Goal: Transaction & Acquisition: Purchase product/service

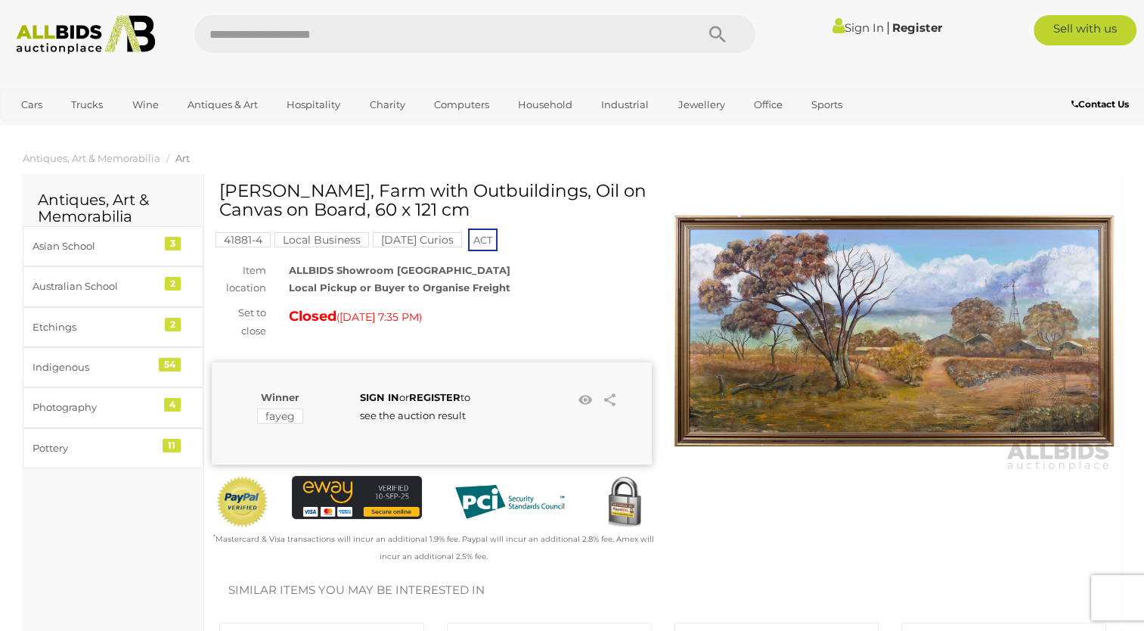
click at [1001, 371] on img at bounding box center [895, 331] width 440 height 284
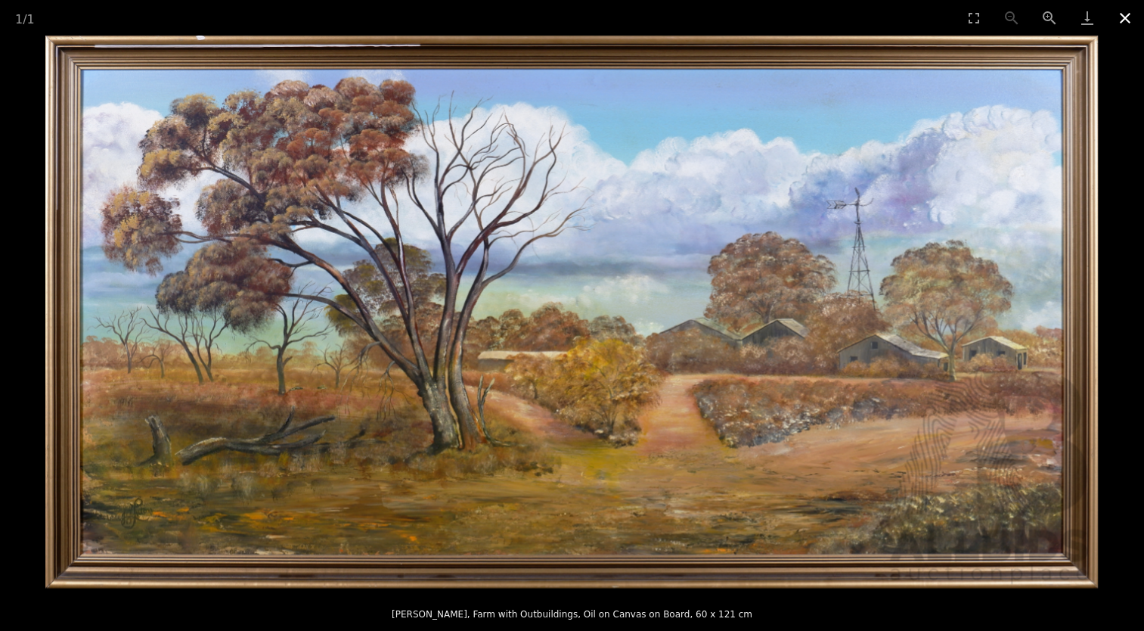
click at [1126, 17] on button "Close gallery" at bounding box center [1126, 18] width 38 height 36
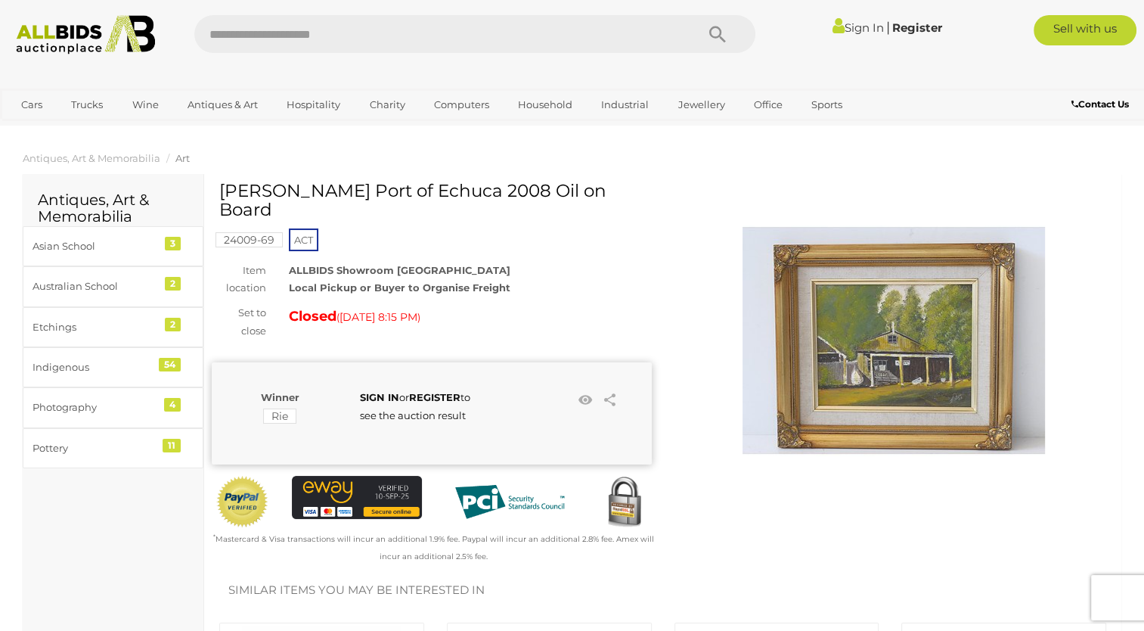
click at [877, 365] on img at bounding box center [894, 340] width 303 height 303
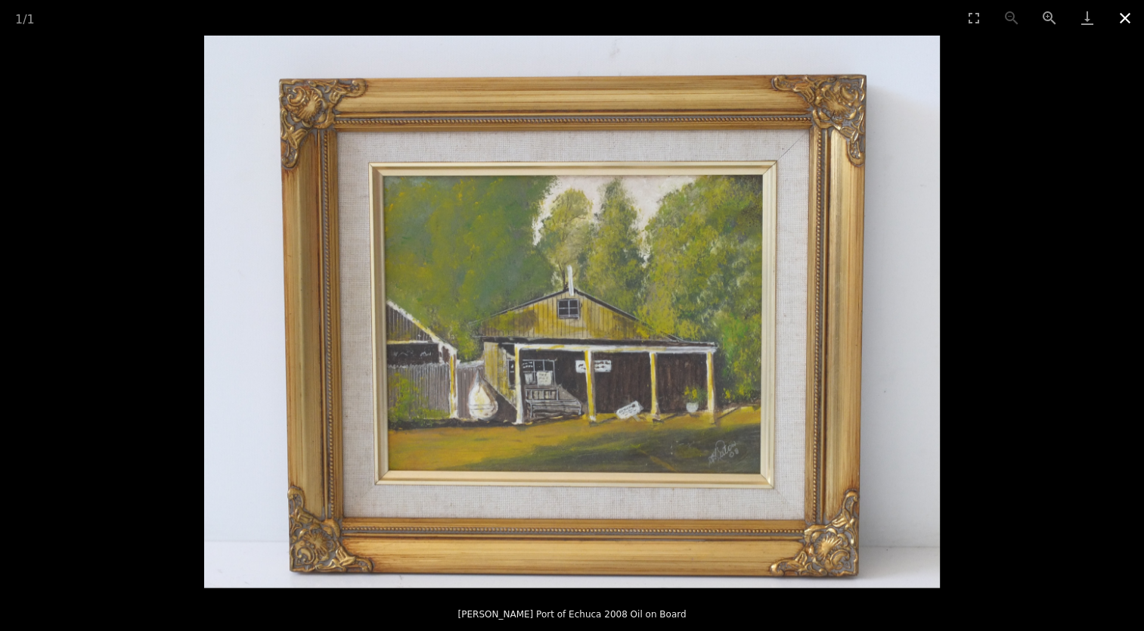
click at [1123, 23] on button "Close gallery" at bounding box center [1126, 18] width 38 height 36
